Goal: Navigation & Orientation: Find specific page/section

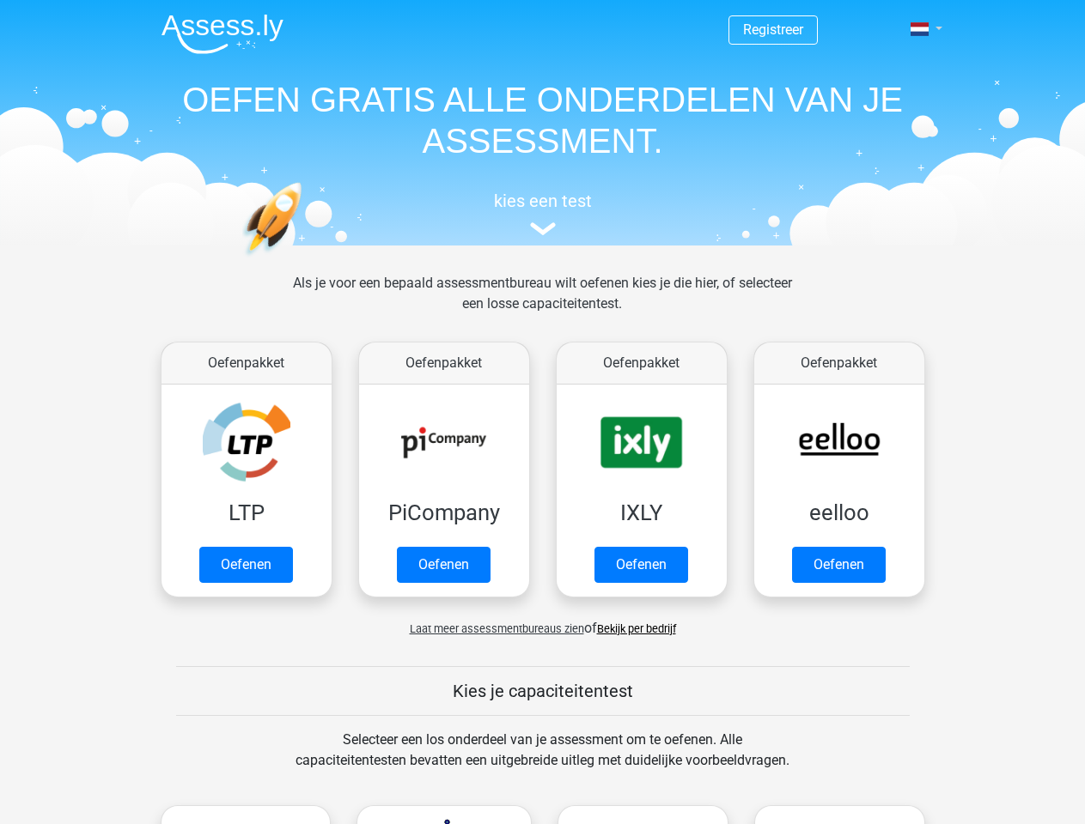
click at [921, 29] on span at bounding box center [919, 29] width 18 height 14
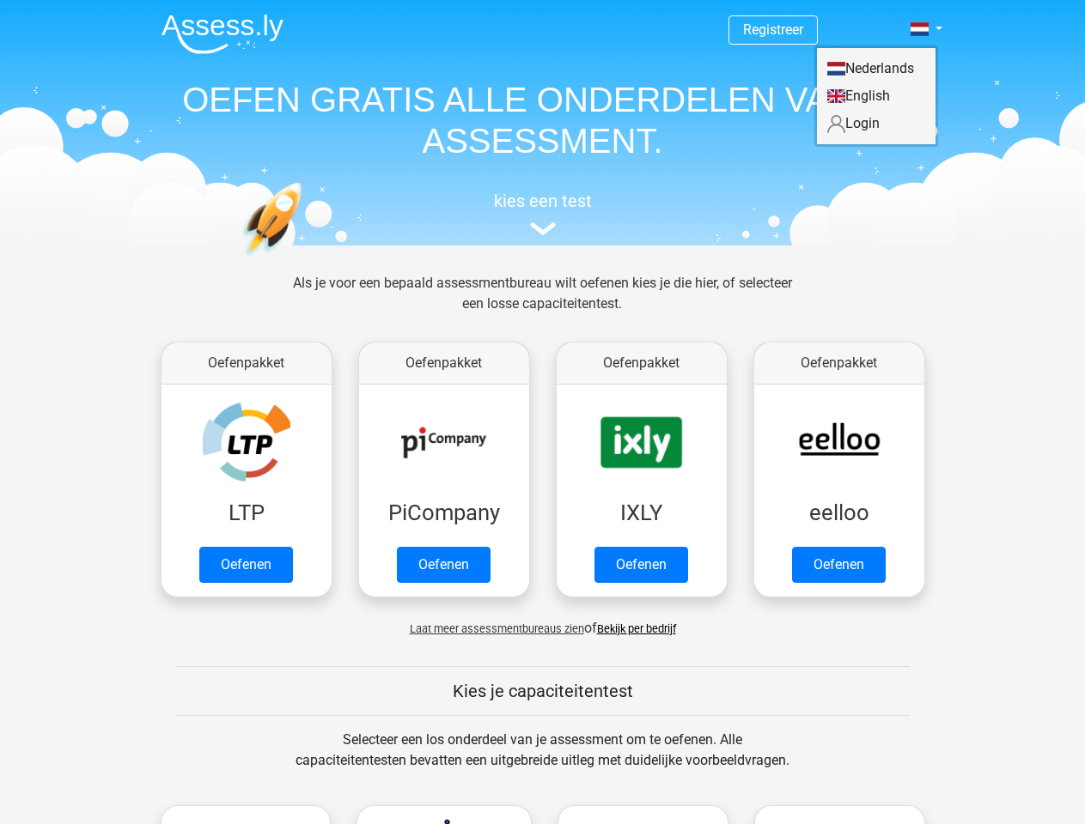
click at [492, 629] on span "Laat meer assessmentbureaus zien" at bounding box center [497, 629] width 174 height 13
